Goal: Transaction & Acquisition: Purchase product/service

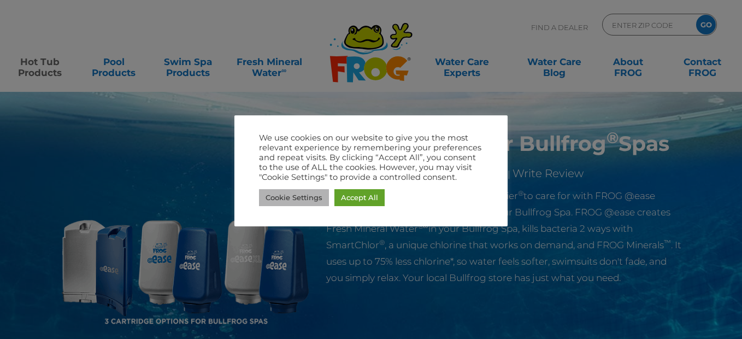
click at [285, 195] on link "Cookie Settings" at bounding box center [294, 197] width 70 height 17
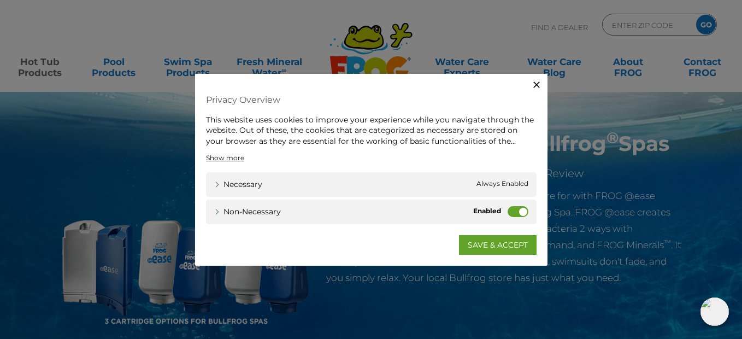
click at [508, 210] on label "Non-necessary" at bounding box center [517, 211] width 21 height 11
click at [0, 0] on input "Non-necessary" at bounding box center [0, 0] width 0 height 0
click at [497, 244] on link "SAVE & ACCEPT" at bounding box center [498, 245] width 78 height 20
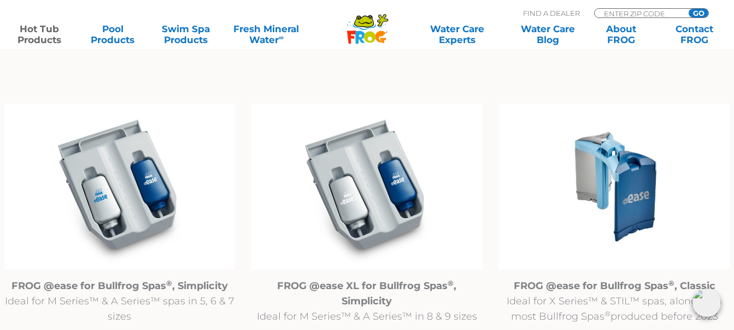
scroll to position [1092, 0]
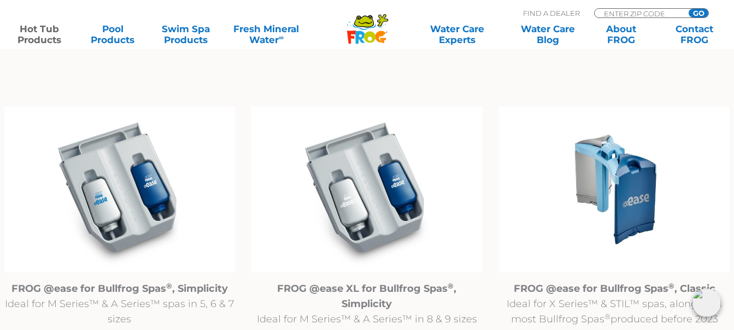
click at [631, 178] on img at bounding box center [614, 190] width 231 height 167
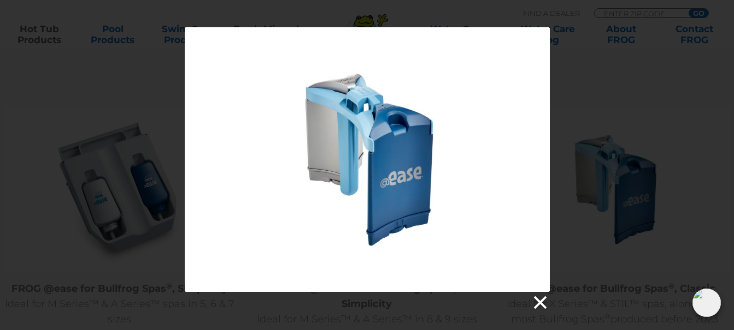
click at [543, 302] on link at bounding box center [539, 303] width 16 height 16
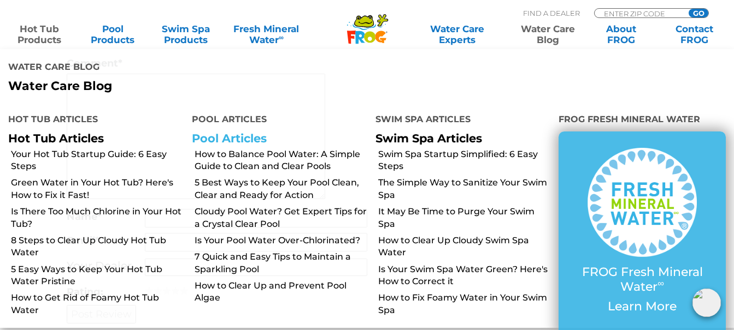
scroll to position [3223, 0]
click at [270, 119] on h4 "Pool Articles" at bounding box center [275, 121] width 167 height 22
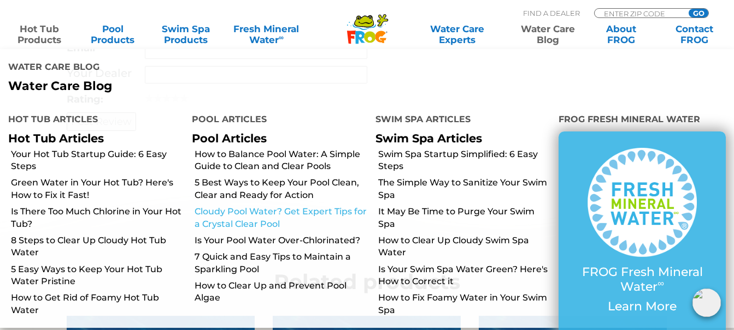
scroll to position [3332, 0]
click at [479, 77] on li "Water Care Blog Water Care Blog" at bounding box center [367, 75] width 734 height 52
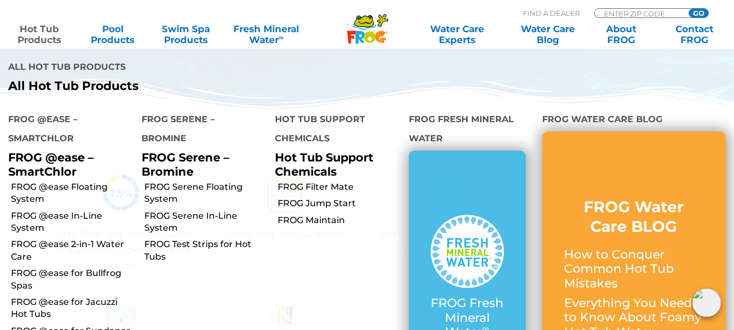
scroll to position [328, 0]
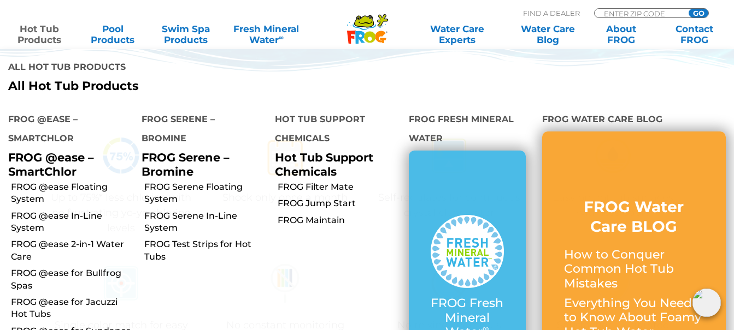
click at [305, 292] on li "Hot Tub Support Chemicals Hot Tub Support Chemicals FROG Filter Mate FROG Jump …" at bounding box center [333, 249] width 133 height 295
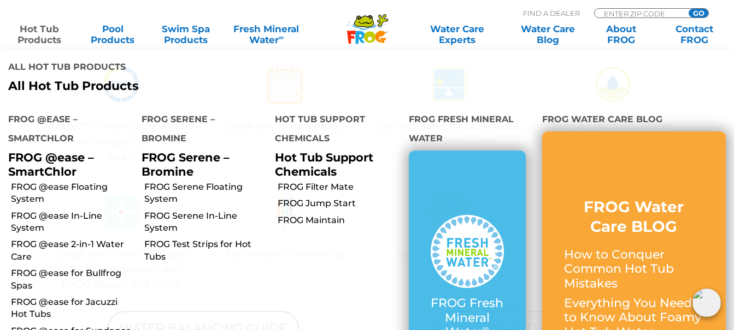
scroll to position [382, 0]
click at [36, 31] on link "Hot Tub Products" at bounding box center [39, 34] width 57 height 22
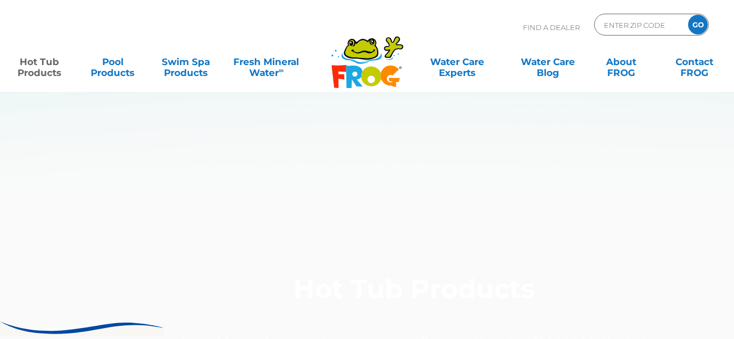
click at [72, 288] on div "Hot Tub Products Less chlorine, less maintenance, more silky smooth water. Ahhh…" at bounding box center [415, 343] width 734 height 176
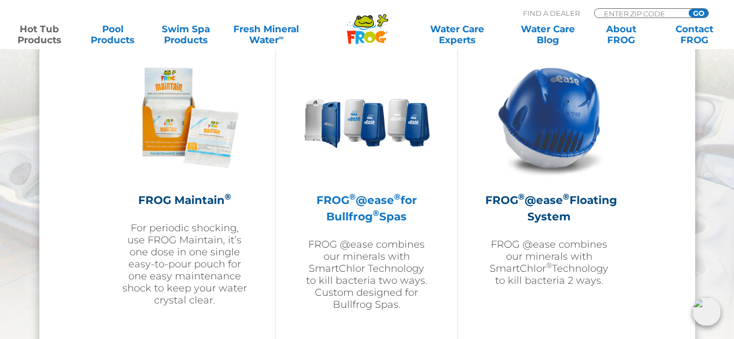
scroll to position [1256, 0]
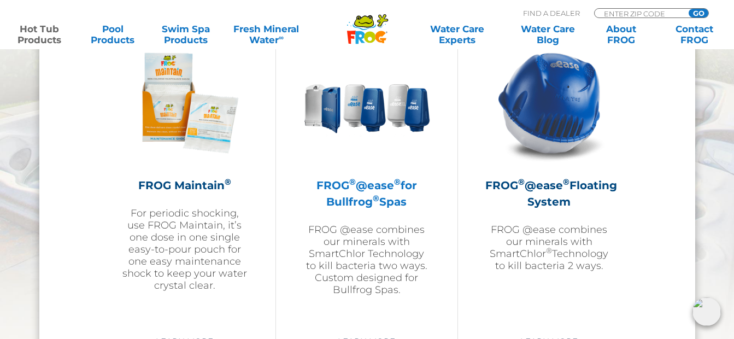
click at [336, 183] on h2 "FROG ® @ease ® for Bullfrog ® Spas" at bounding box center [366, 193] width 127 height 33
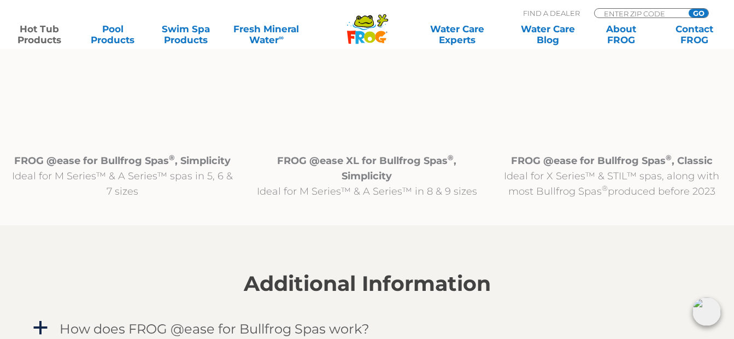
scroll to position [1202, 0]
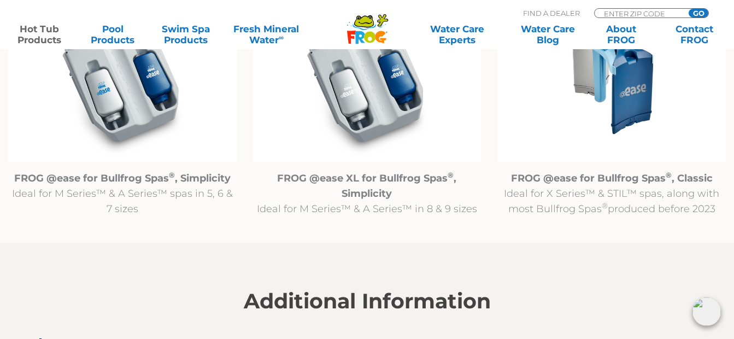
click at [629, 103] on img at bounding box center [611, 79] width 228 height 164
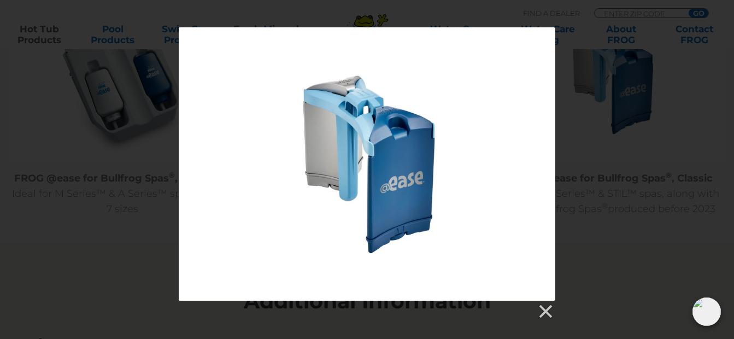
click at [687, 203] on div at bounding box center [367, 173] width 734 height 292
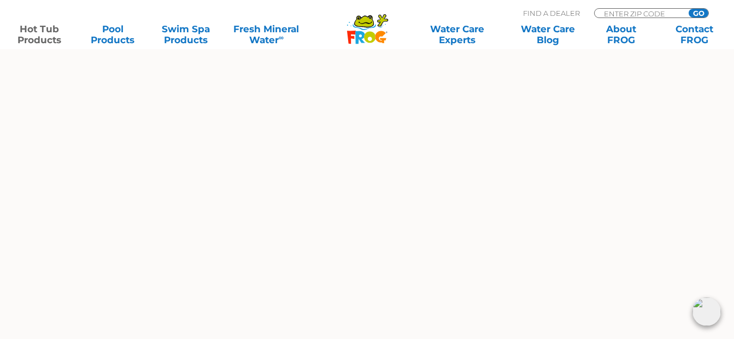
scroll to position [655, 0]
